Goal: Task Accomplishment & Management: Use online tool/utility

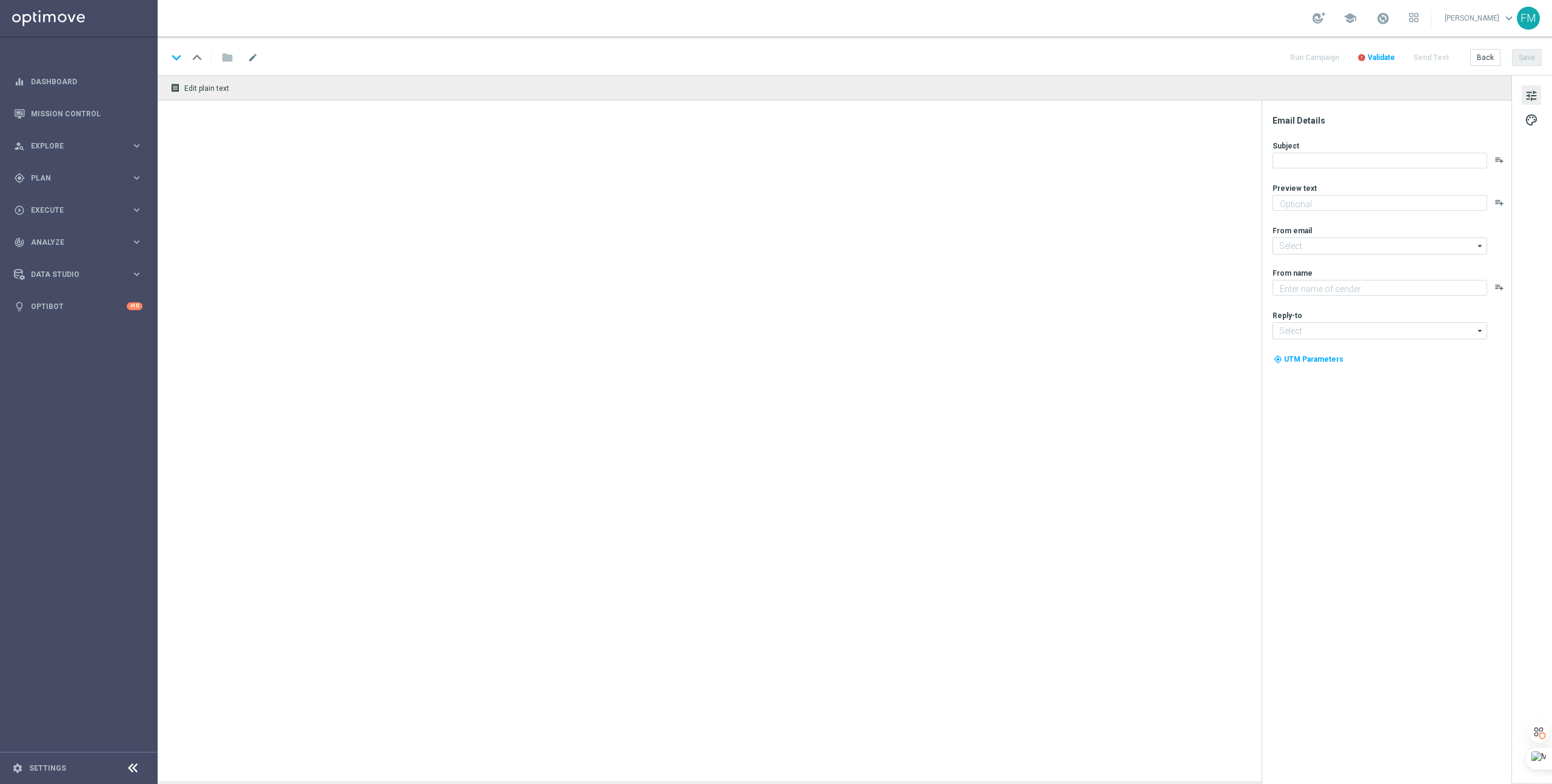
type textarea "Register today to claim your 50 Free Spins"
type textarea "Lottoland"
type input "mail@crm.lottoland.com"
type input "support@lottoland.co.uk"
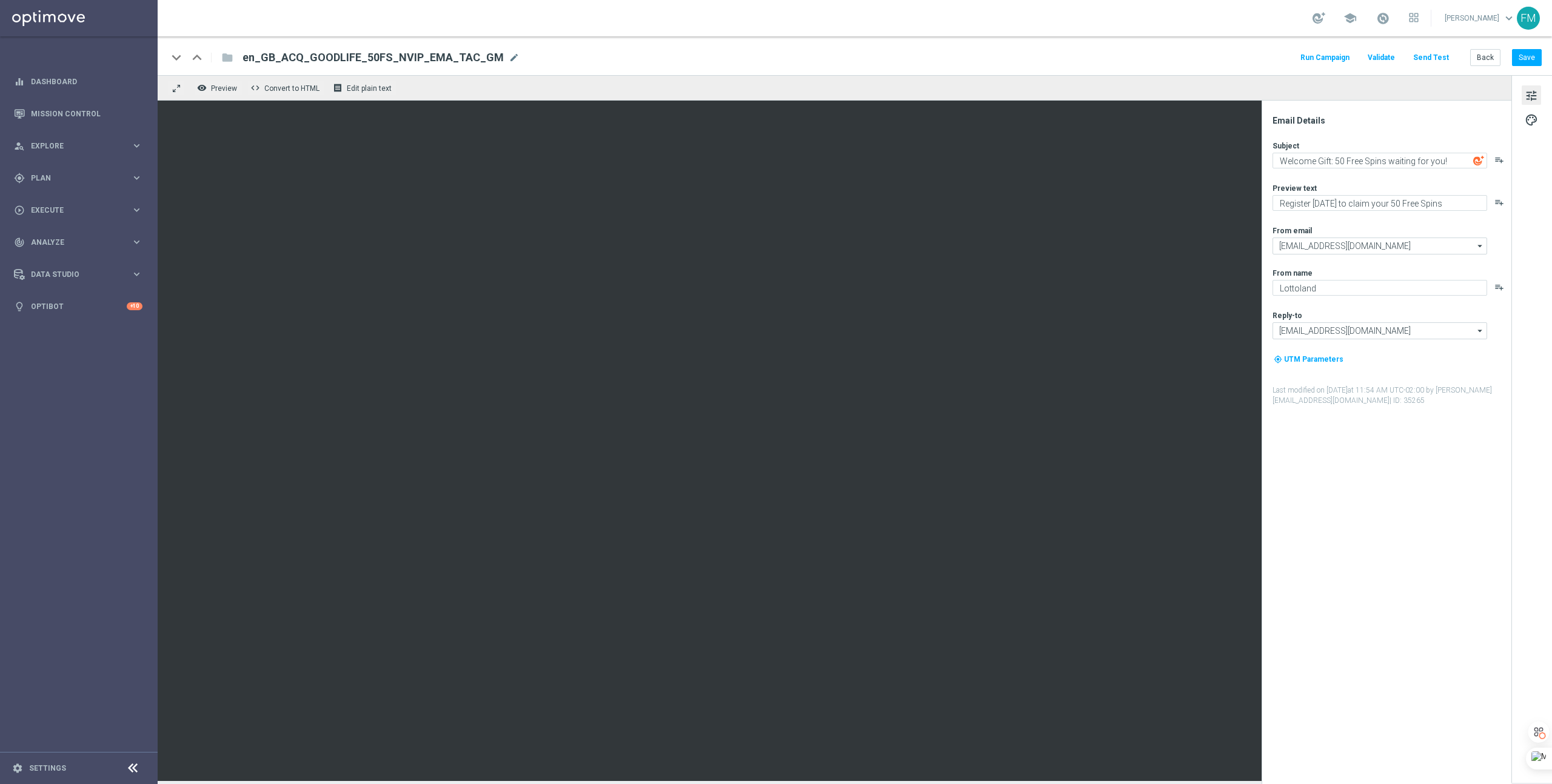
click at [1424, 56] on button "Send Test" at bounding box center [1431, 57] width 39 height 16
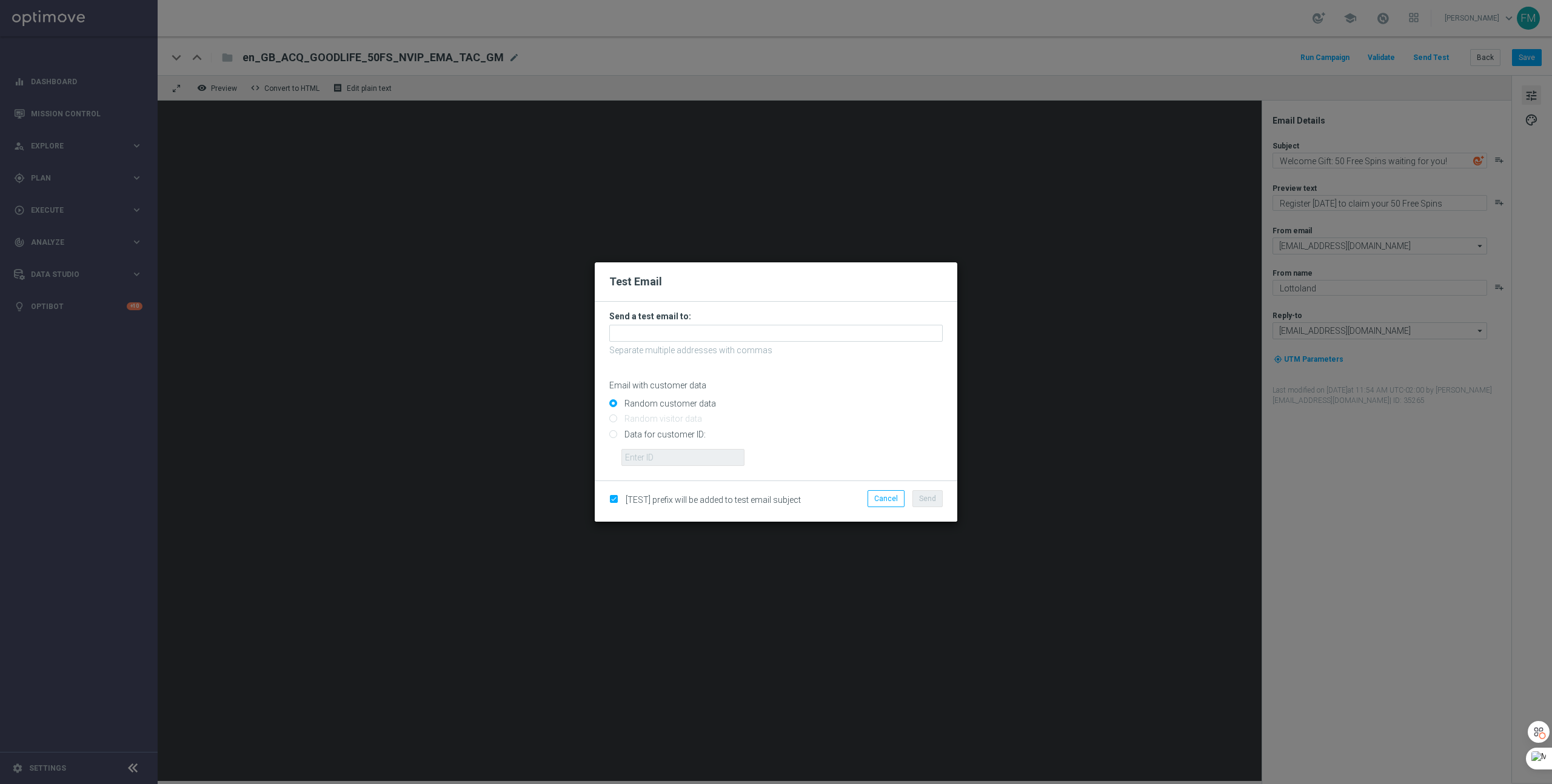
click at [665, 432] on input "Data for customer ID:" at bounding box center [776, 440] width 333 height 17
radio input "true"
click at [662, 460] on input "text" at bounding box center [683, 457] width 123 height 17
paste input "223901306"
type input "223901306"
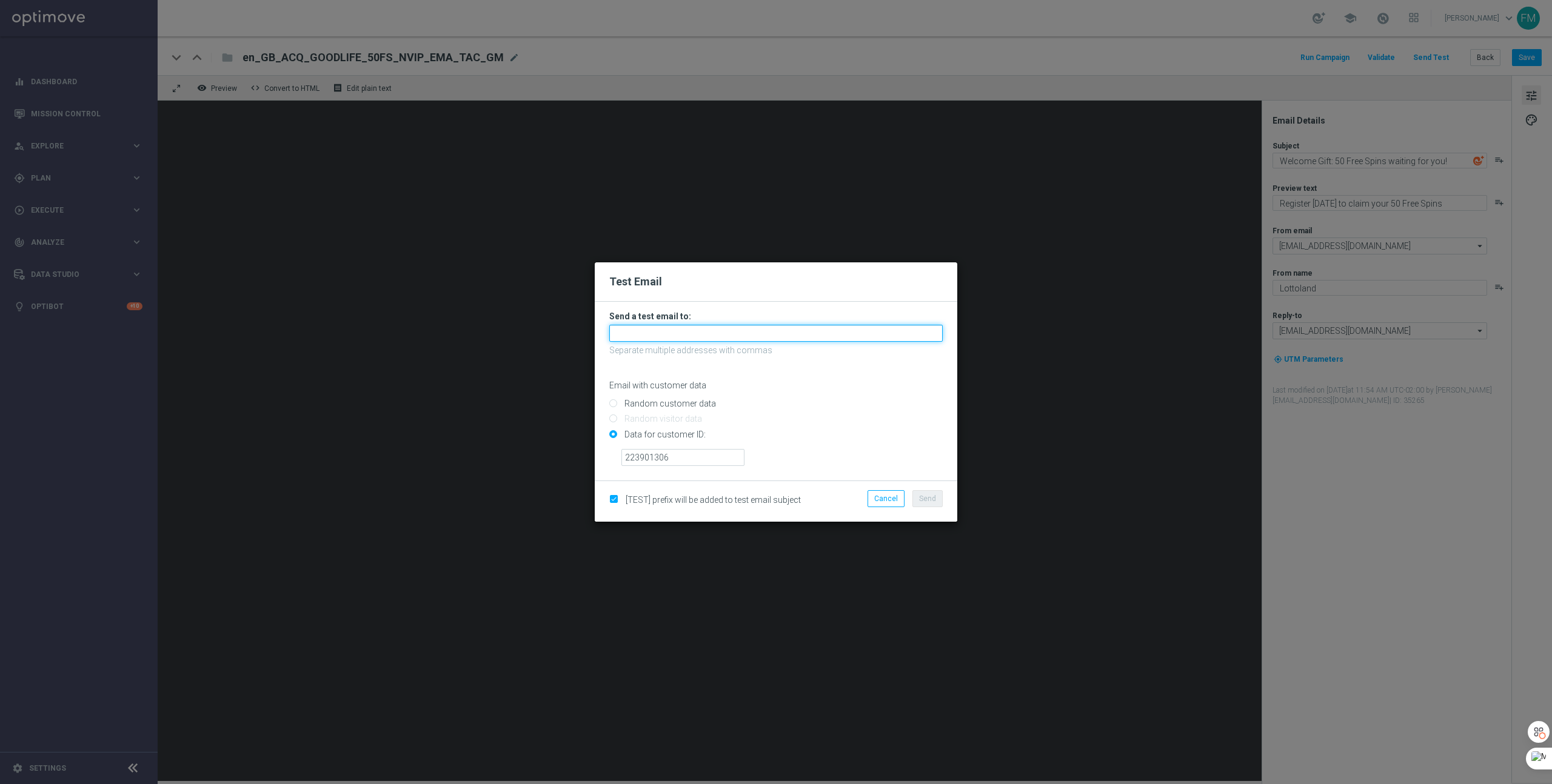
click at [674, 335] on input "text" at bounding box center [776, 333] width 333 height 17
click at [690, 353] on span "fabianlottoland@gmail.com" at bounding box center [691, 353] width 138 height 9
type input "fabianlottoland@gmail.com"
click at [930, 502] on span "Send" at bounding box center [928, 499] width 17 height 9
click at [919, 498] on span "Send" at bounding box center [928, 499] width 17 height 9
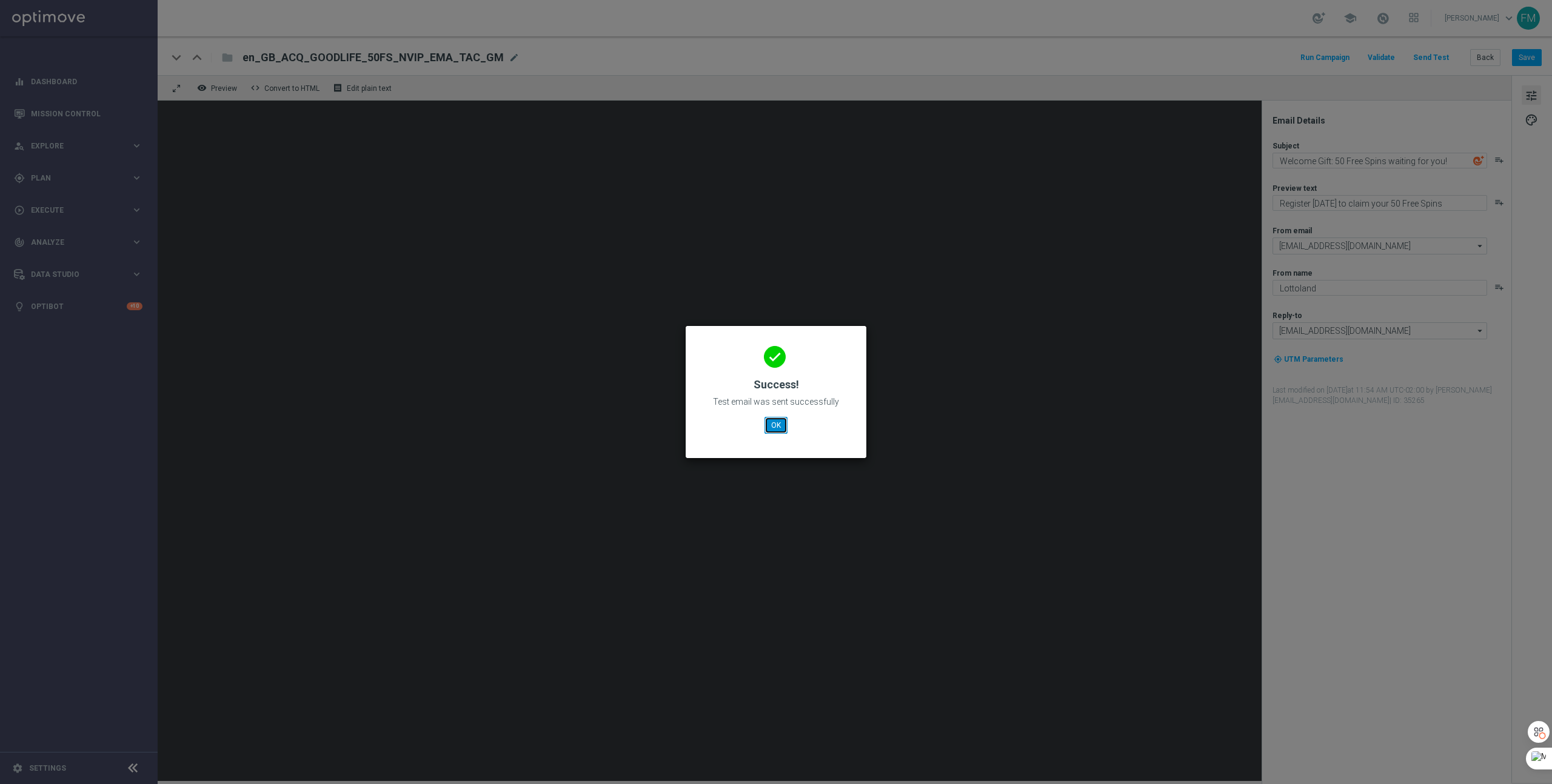
click at [777, 426] on button "OK" at bounding box center [776, 425] width 23 height 17
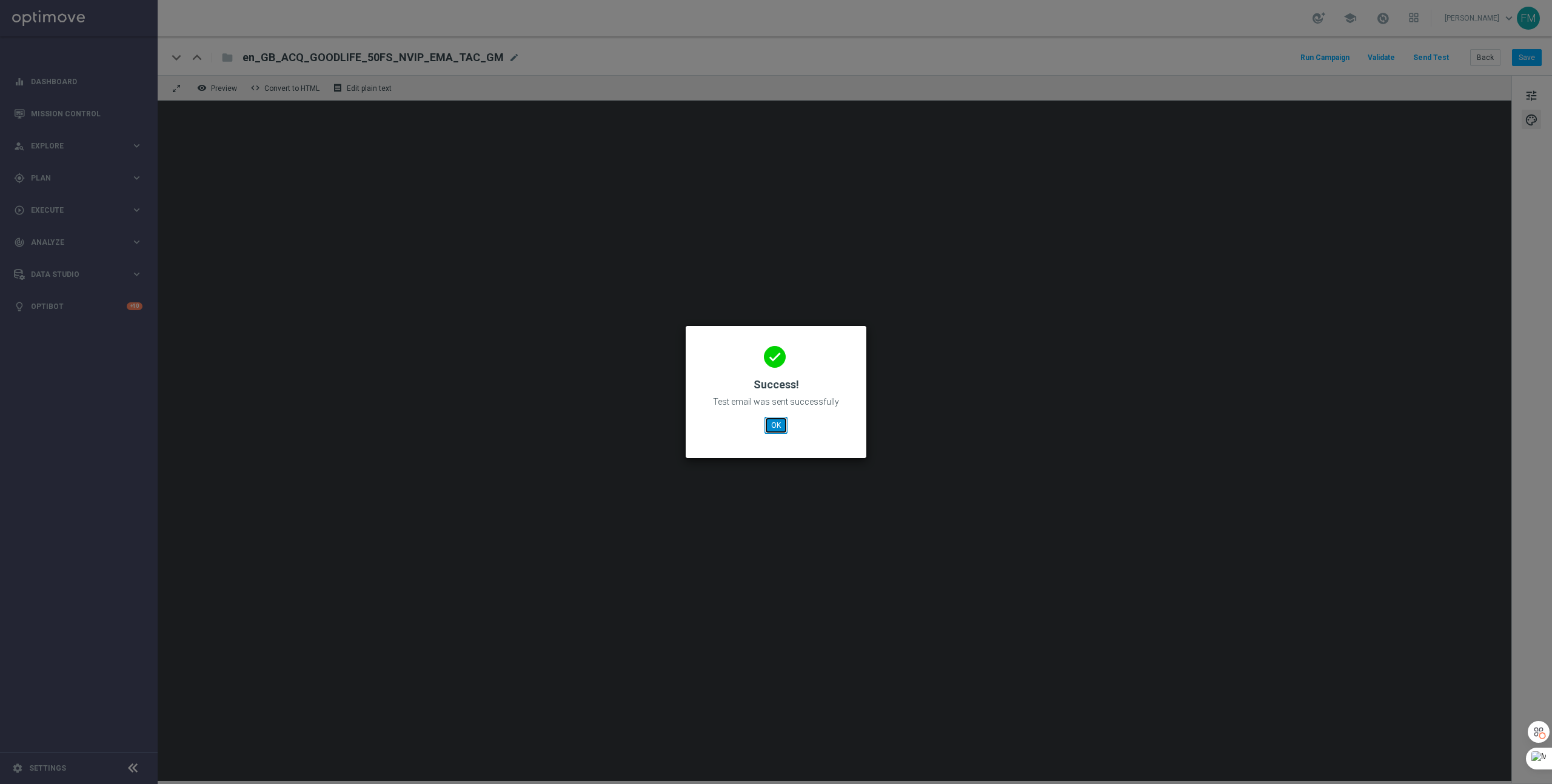
click at [776, 420] on button "OK" at bounding box center [776, 425] width 23 height 17
